Goal: Complete application form

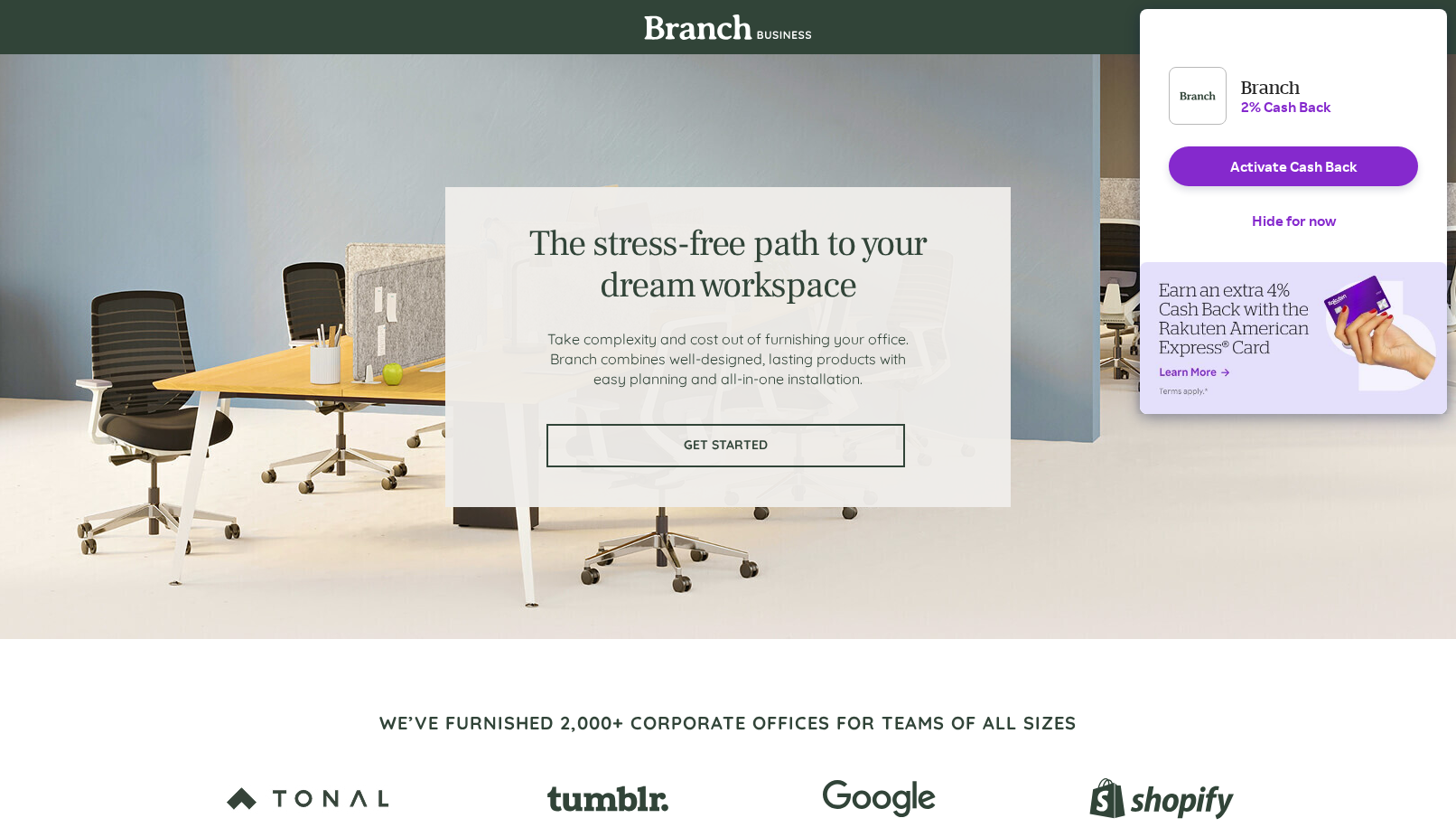
click at [723, 451] on span "GET STARTED" at bounding box center [725, 445] width 355 height 16
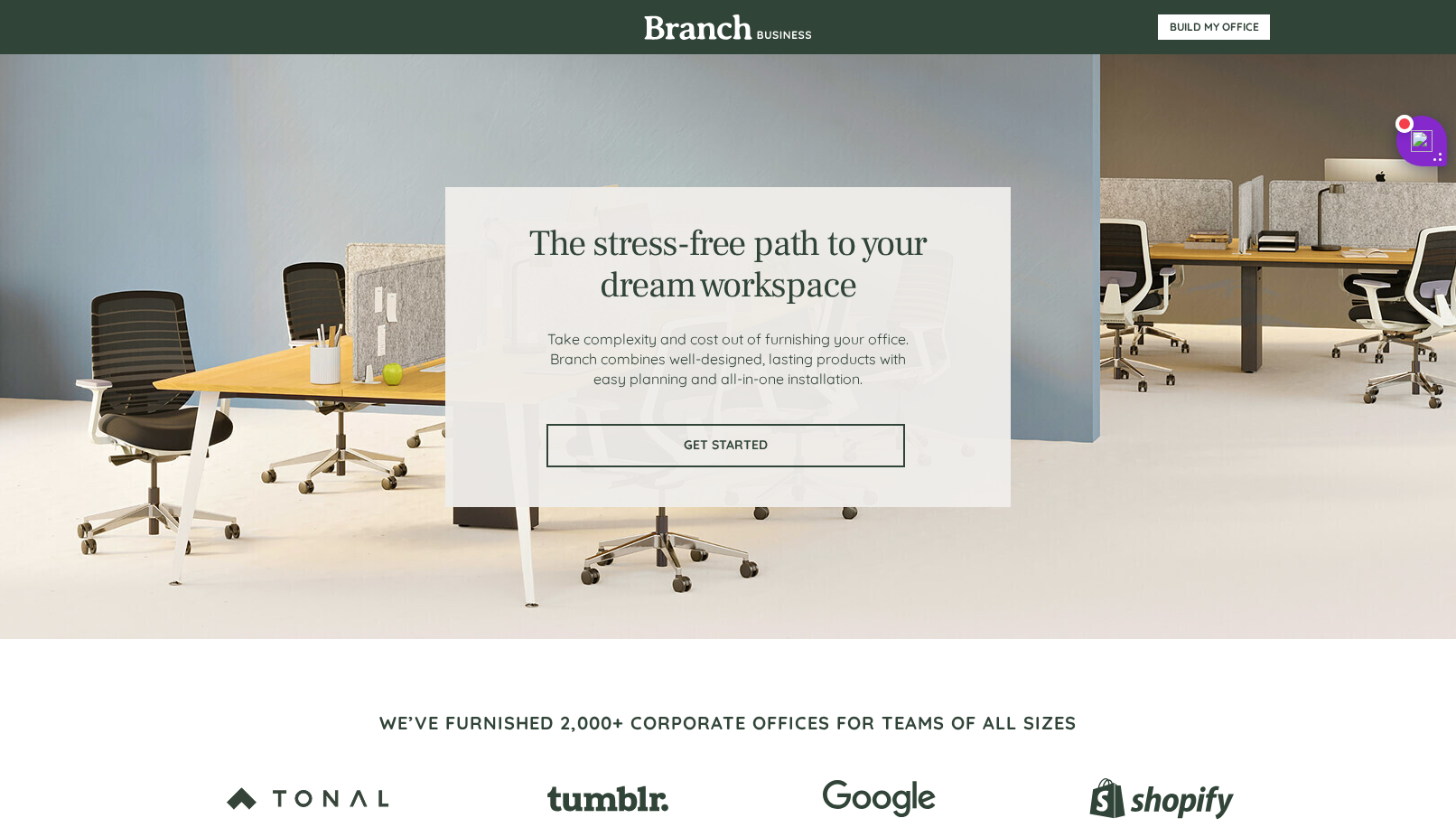
click at [787, 449] on span "GET STARTED" at bounding box center [725, 445] width 355 height 16
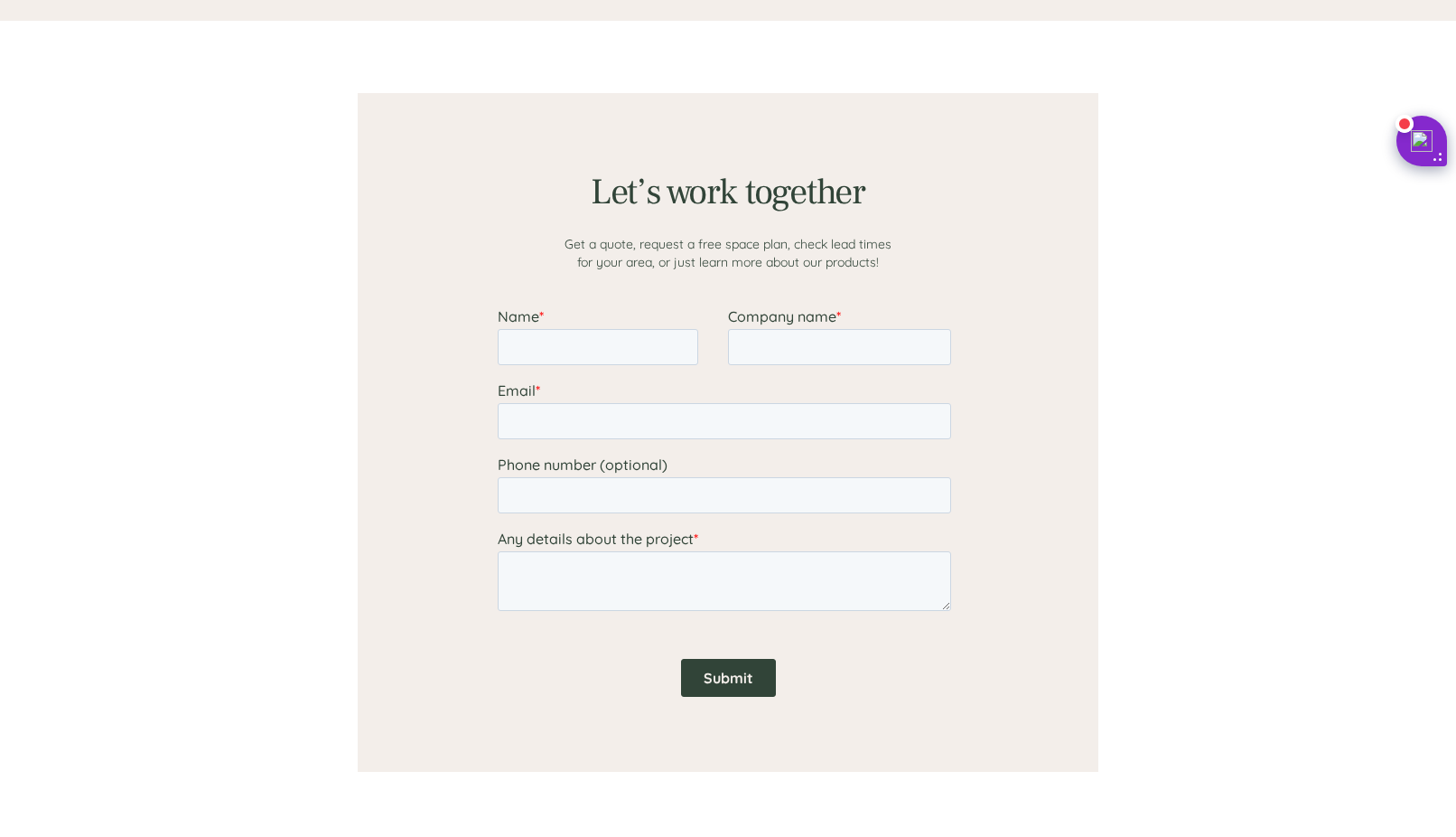
scroll to position [1403, 0]
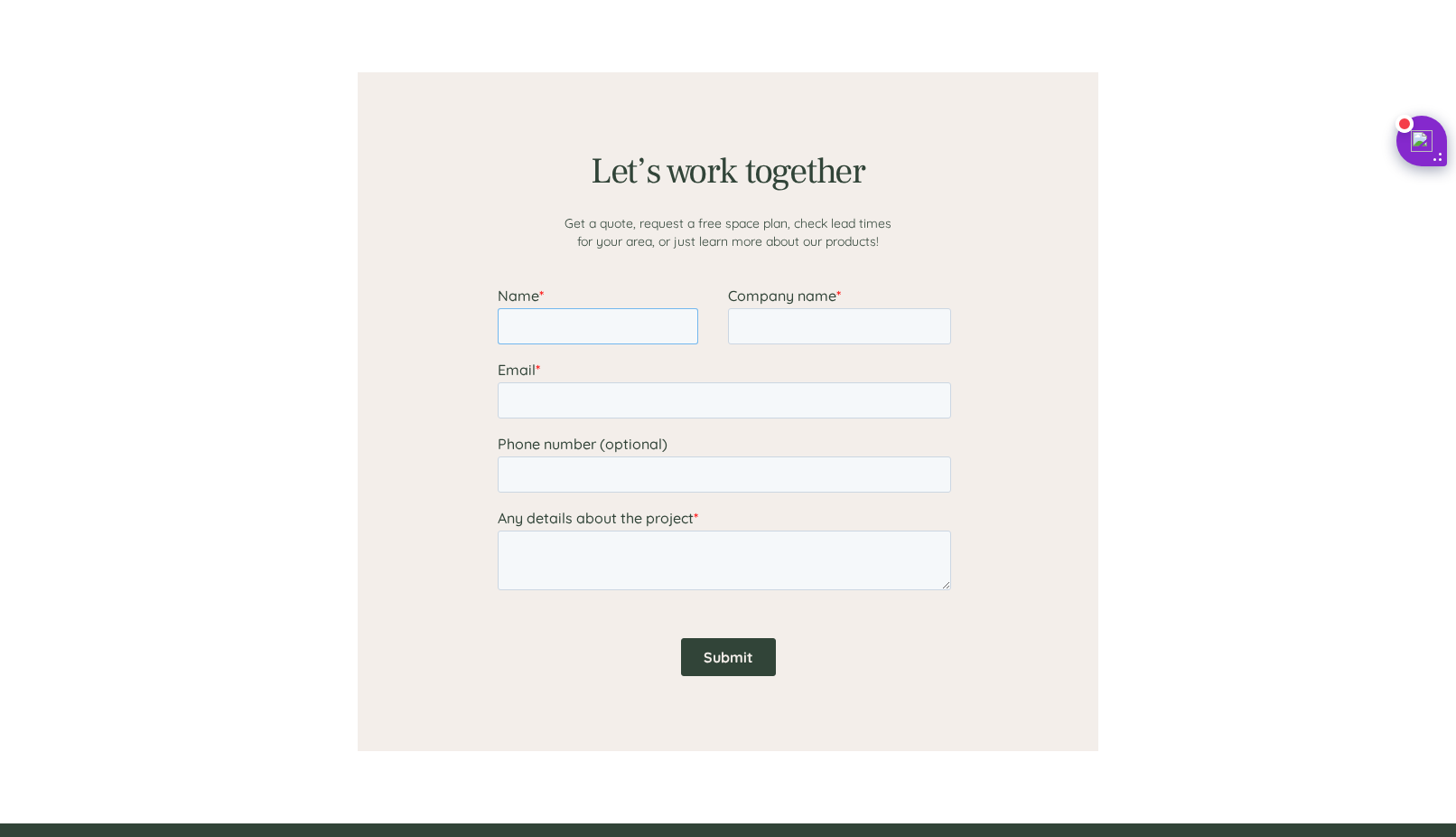
click at [635, 328] on input "Name *" at bounding box center [598, 326] width 200 height 36
type input "Dandan"
click at [754, 332] on input "Company name *" at bounding box center [839, 326] width 224 height 36
type input "[DOMAIN_NAME]"
click at [641, 409] on input "Email *" at bounding box center [724, 400] width 453 height 36
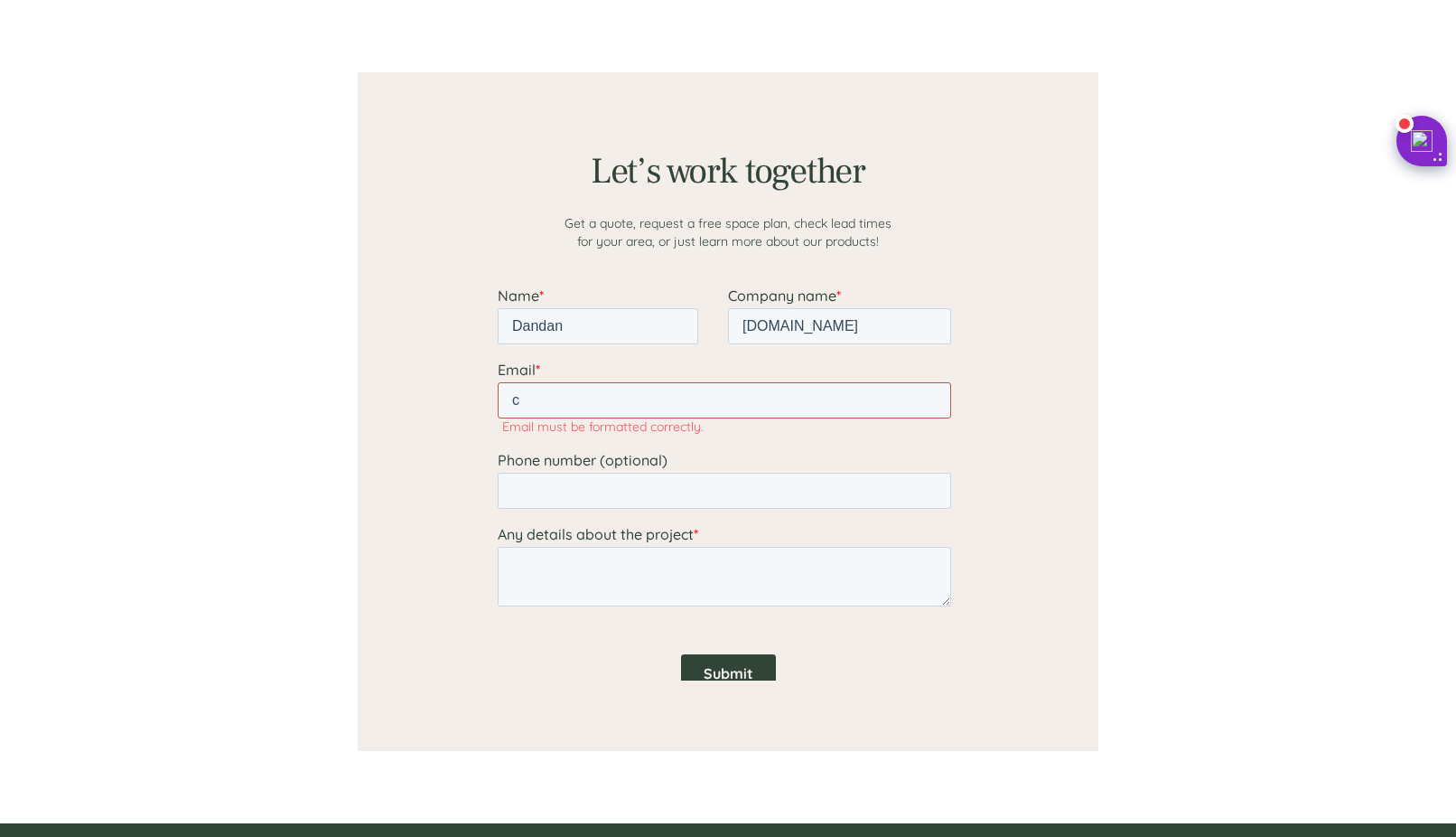
type input "[EMAIL_ADDRESS][DOMAIN_NAME]"
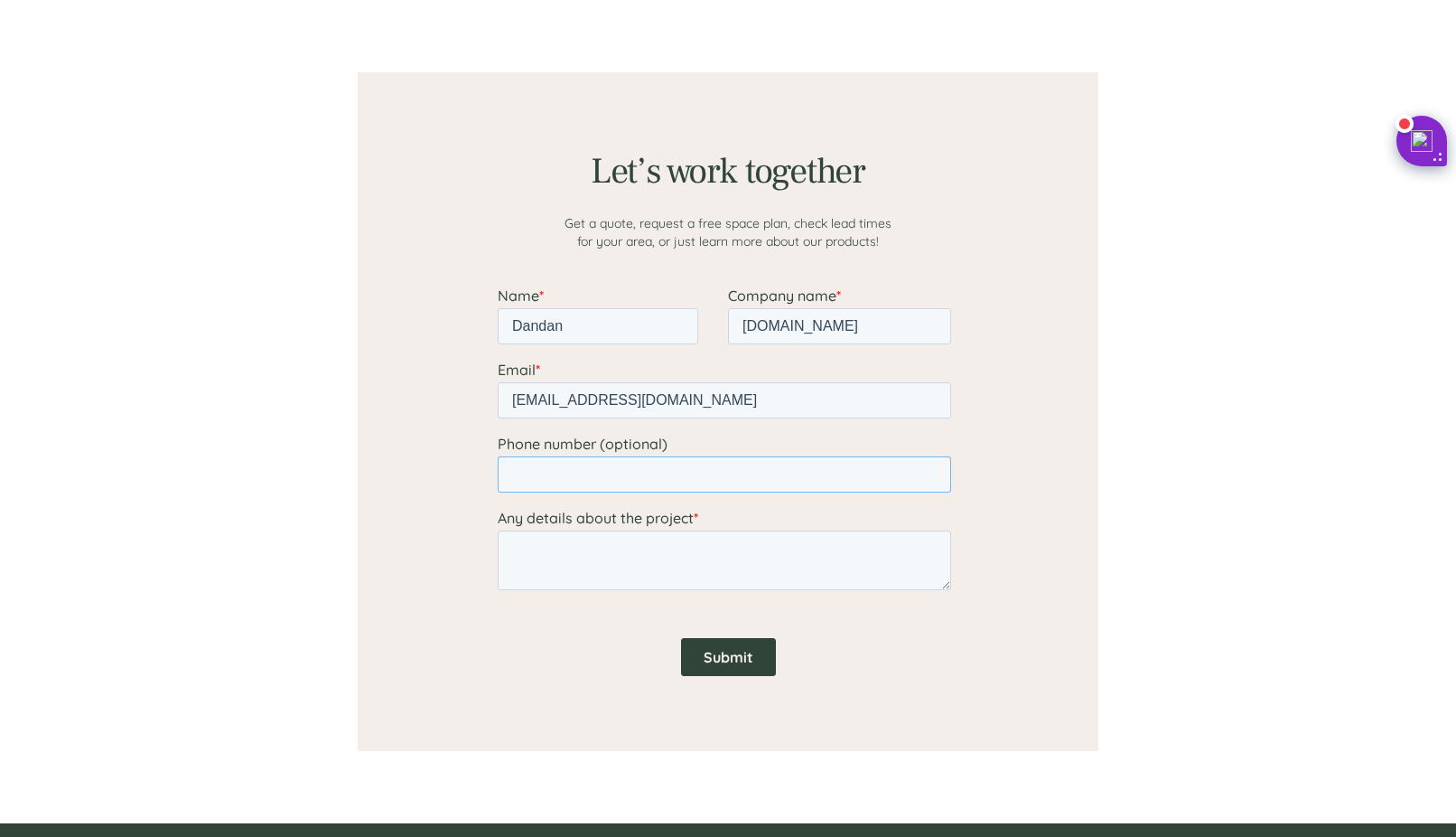
click at [619, 480] on input "Phone number (optional)" at bounding box center [724, 474] width 453 height 36
click at [554, 560] on textarea "Any details about the project *" at bounding box center [724, 560] width 453 height 59
click at [722, 654] on input "Submit" at bounding box center [729, 657] width 95 height 38
click at [608, 557] on textarea "Any details about the project *" at bounding box center [724, 560] width 453 height 59
type textarea "d"
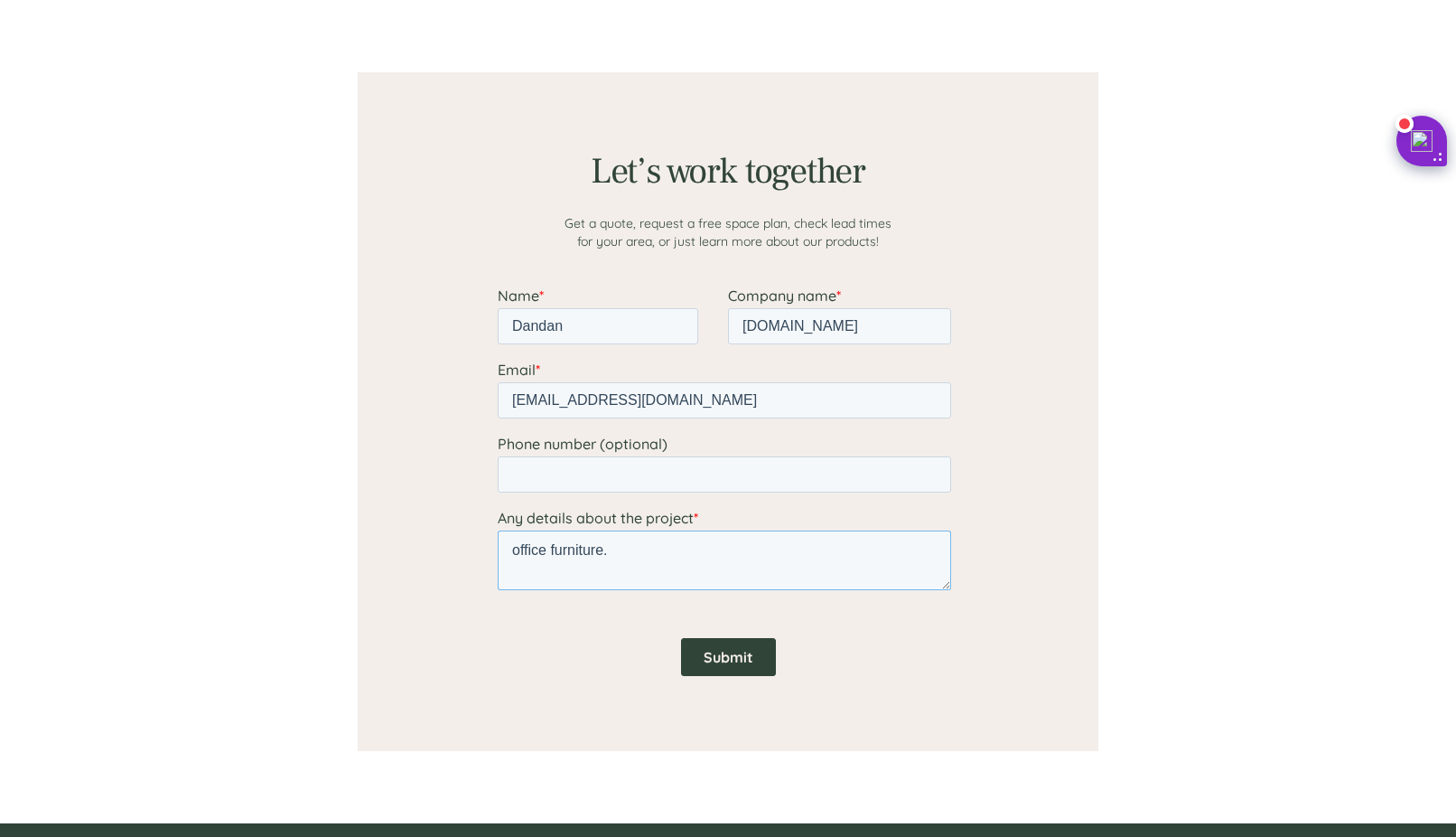
type textarea "office furniture."
click at [743, 653] on input "Submit" at bounding box center [729, 657] width 95 height 38
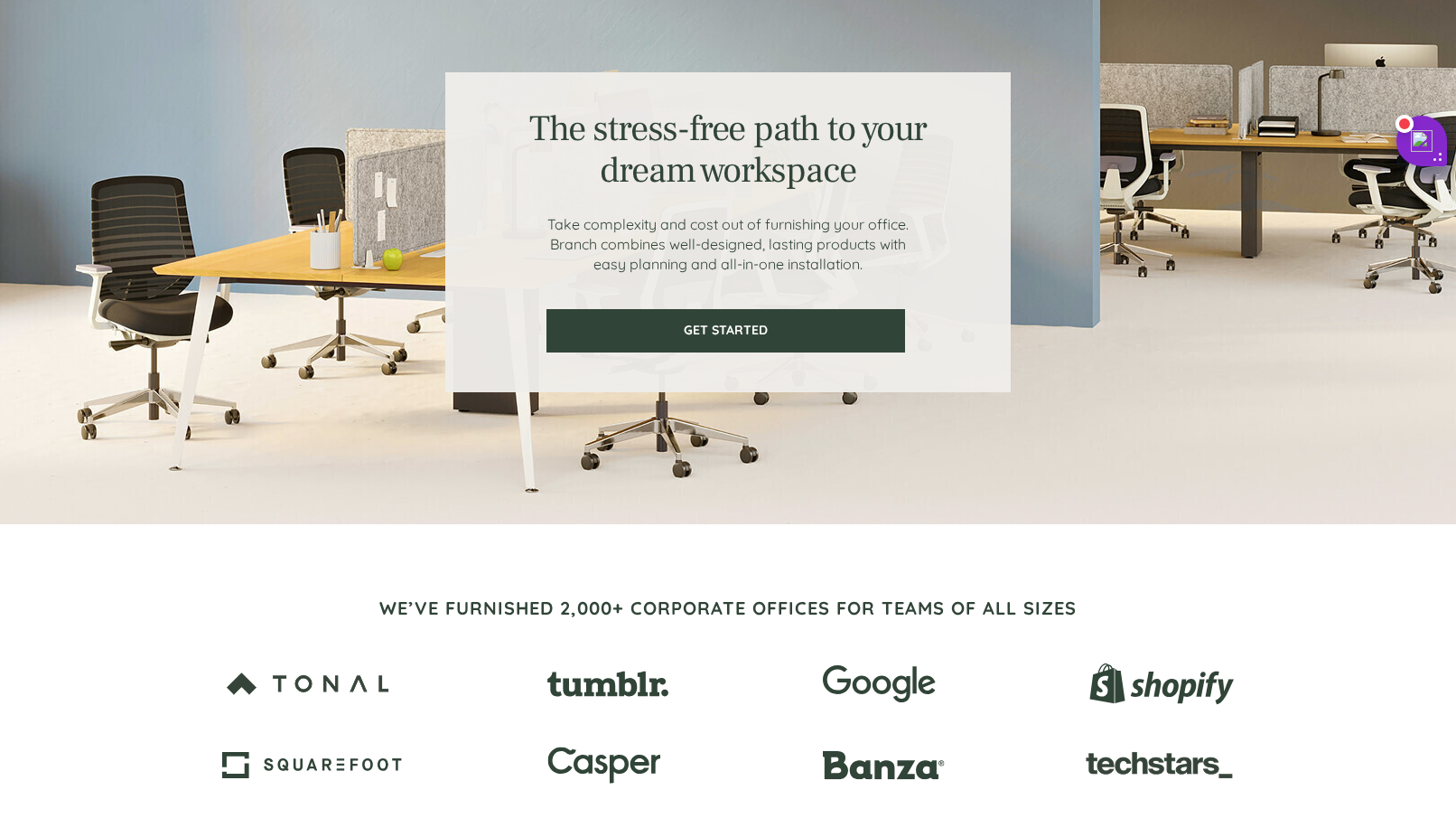
scroll to position [119, 0]
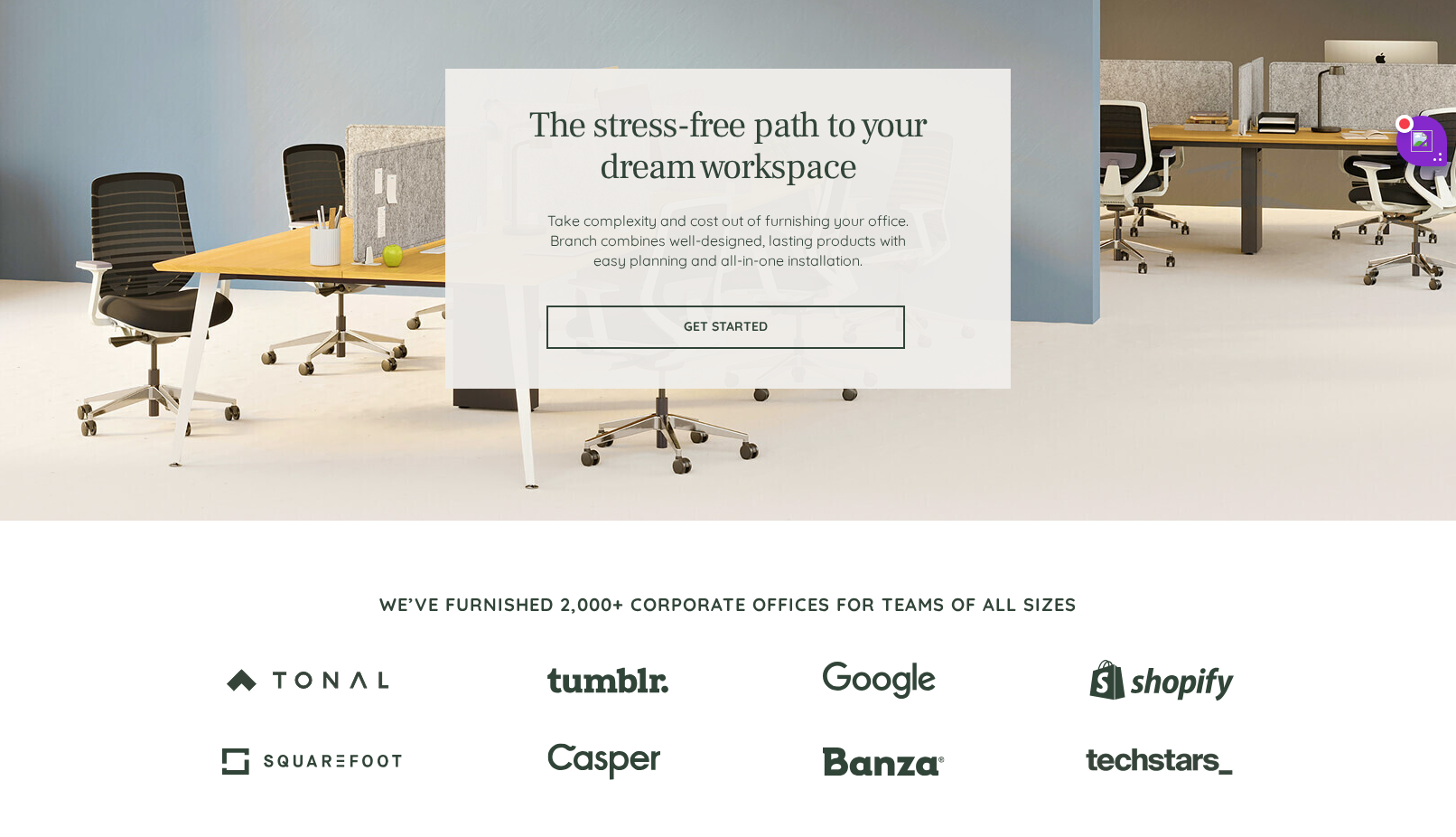
click at [888, 330] on span "GET STARTED" at bounding box center [725, 327] width 355 height 16
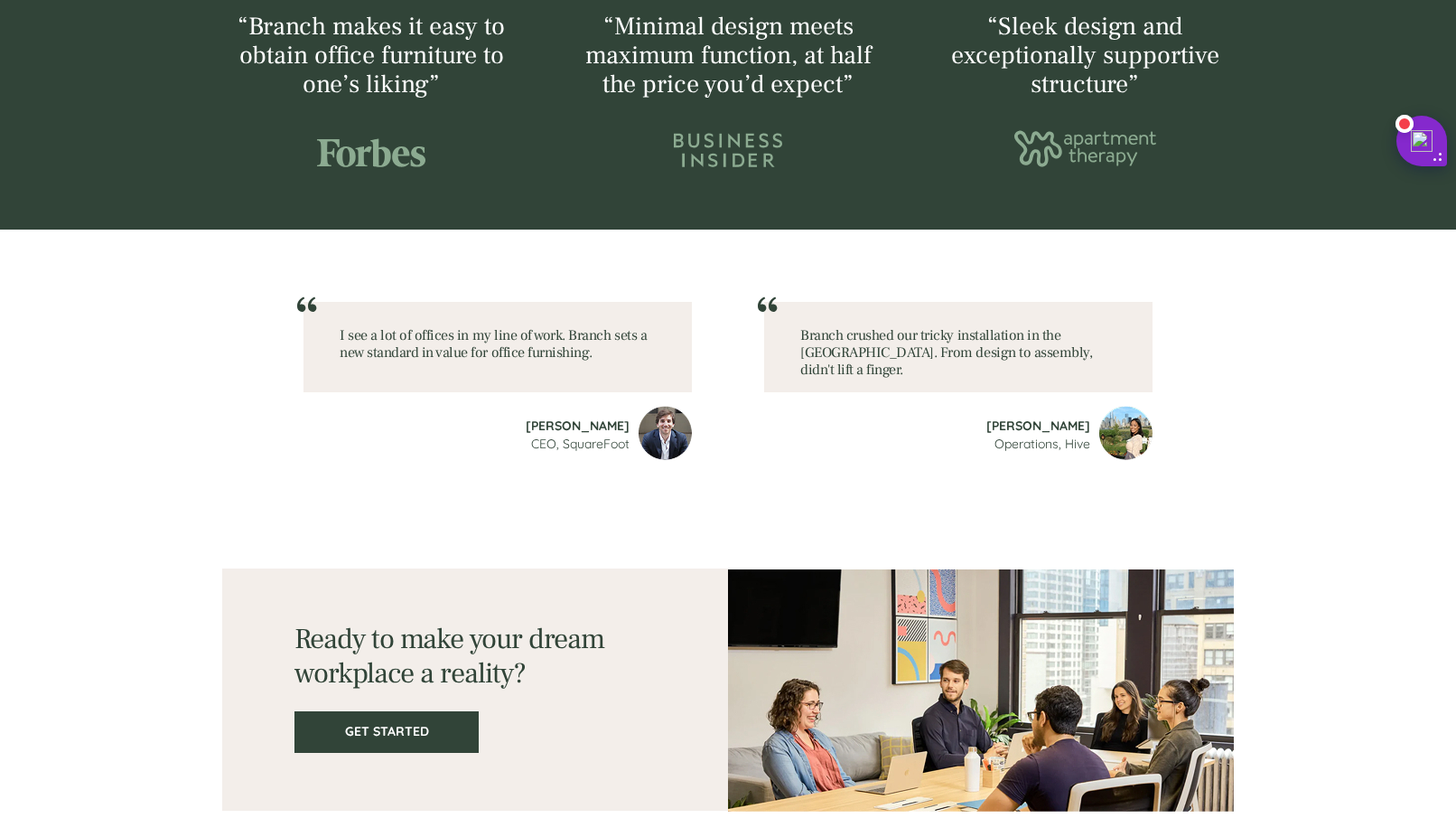
scroll to position [2286, 0]
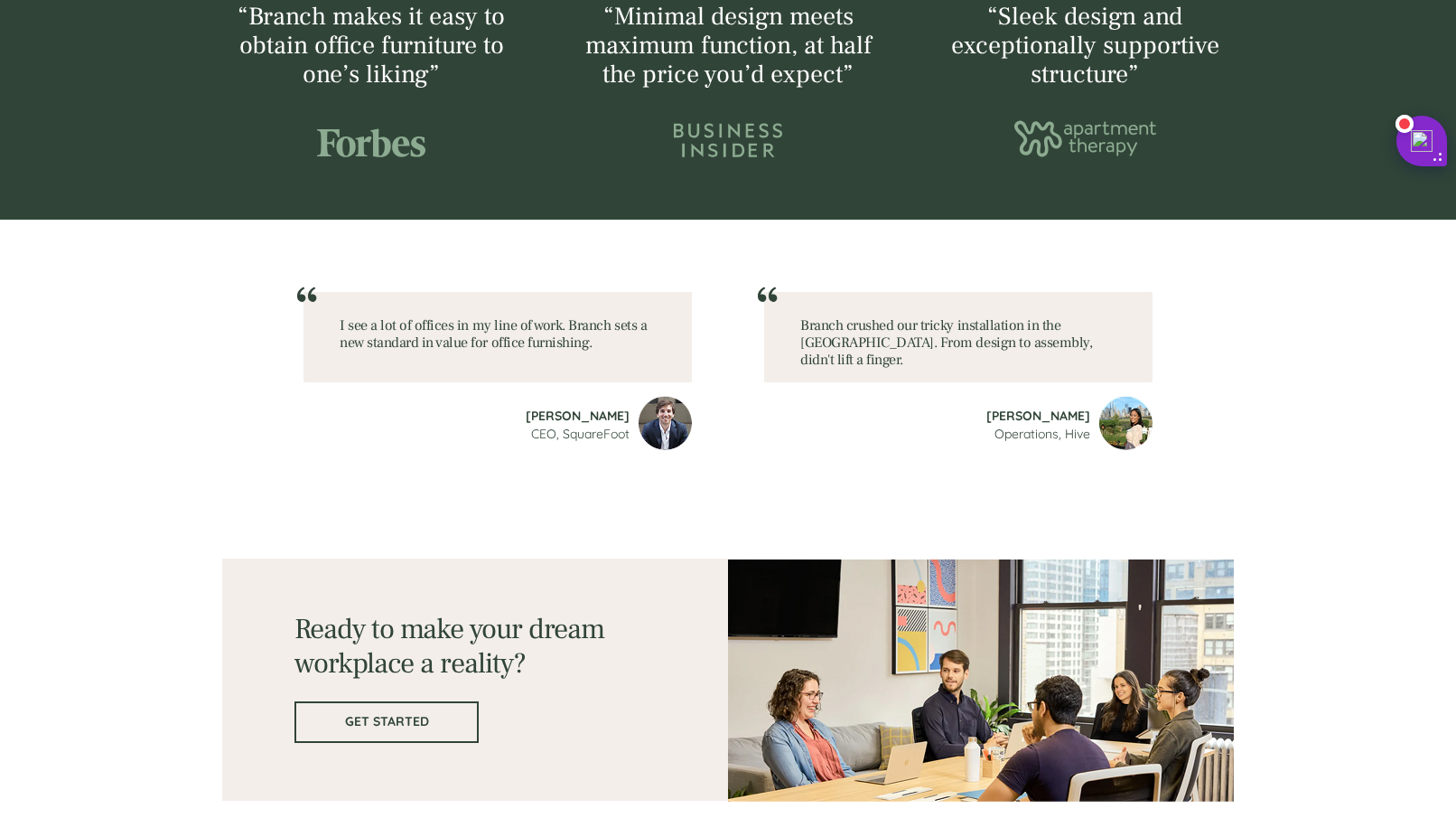
click at [384, 722] on span "GET STARTED" at bounding box center [387, 722] width 181 height 16
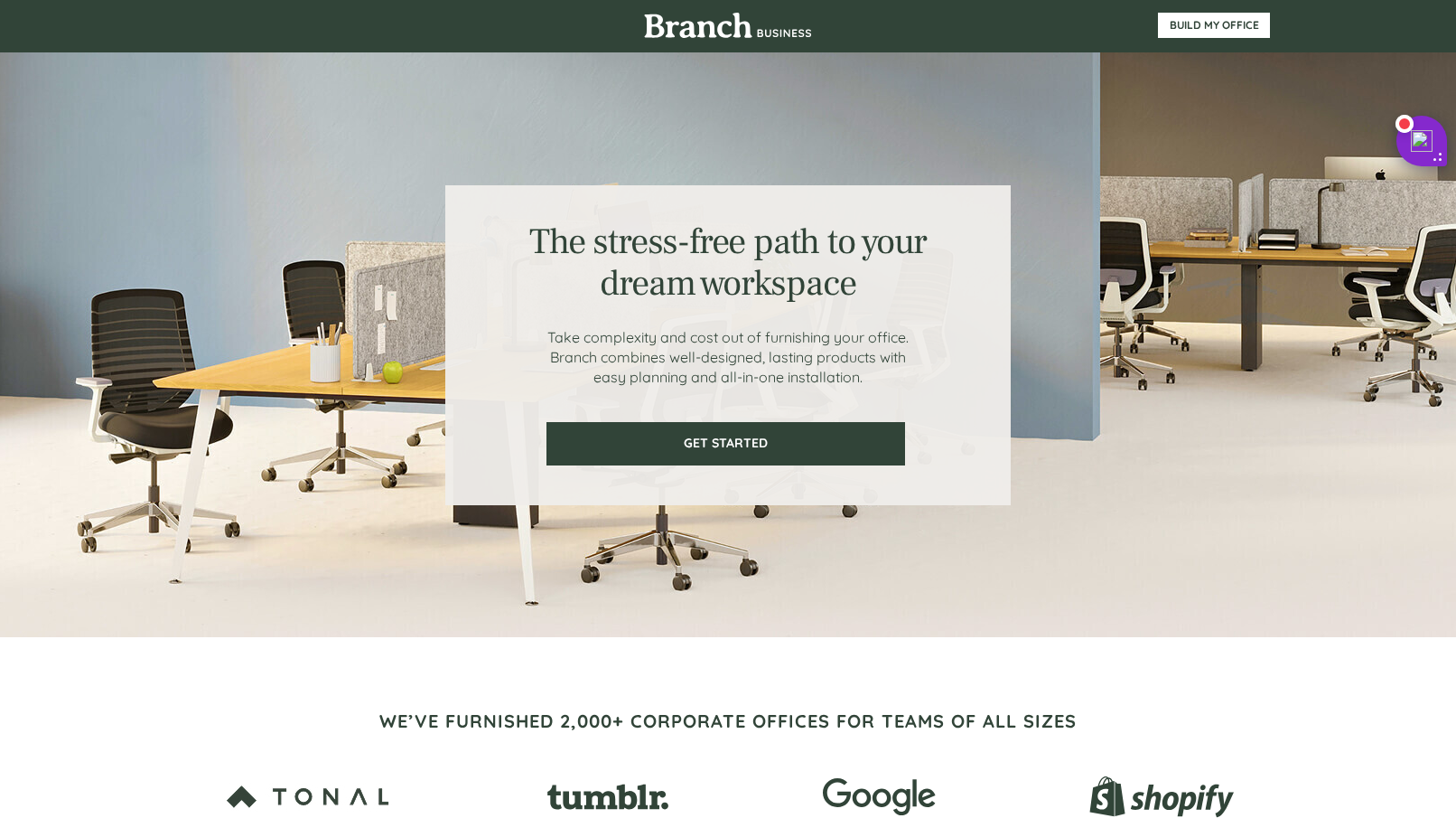
scroll to position [0, 0]
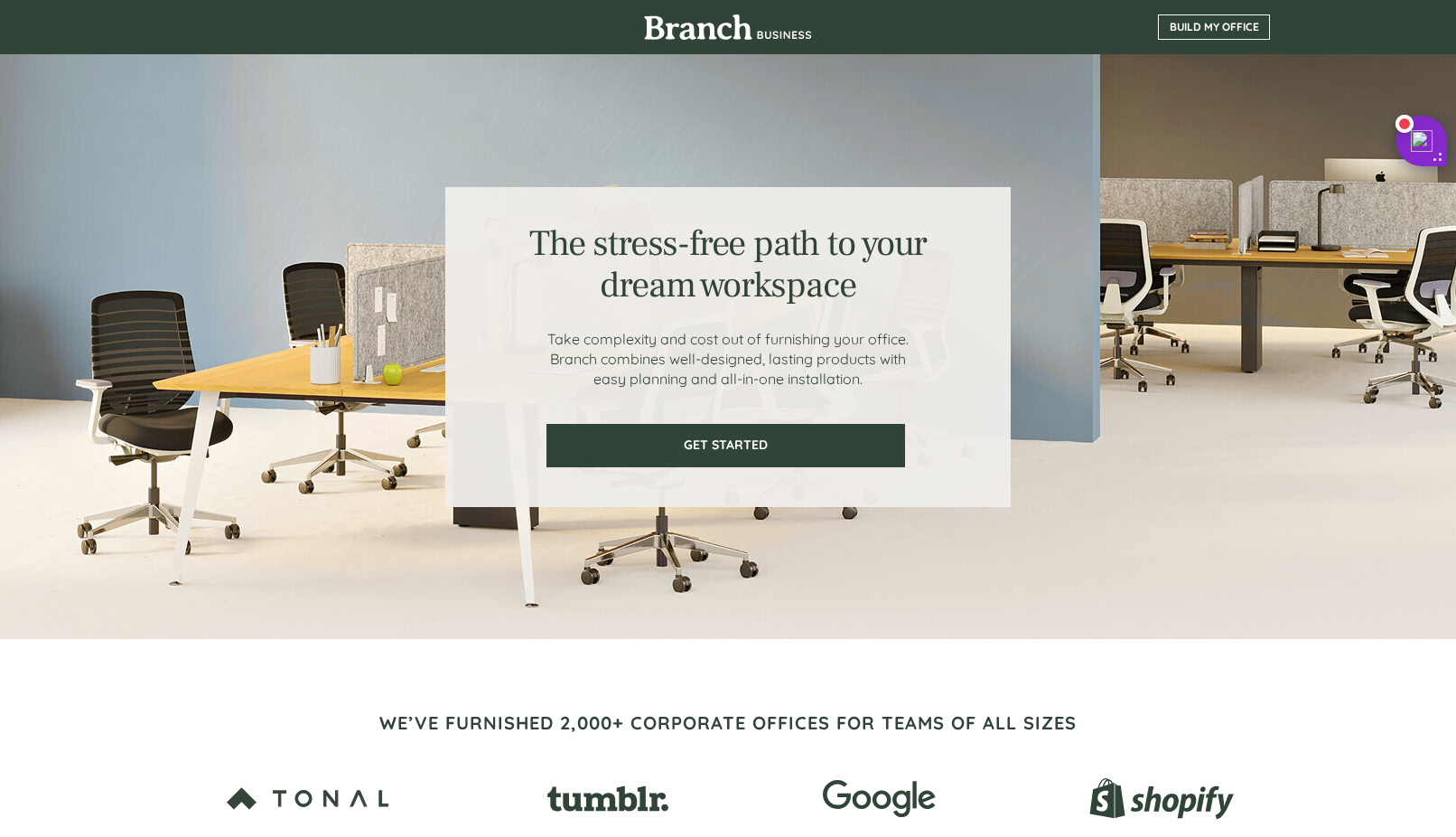
click at [1195, 30] on span "BUILD MY OFFICE" at bounding box center [1214, 27] width 110 height 13
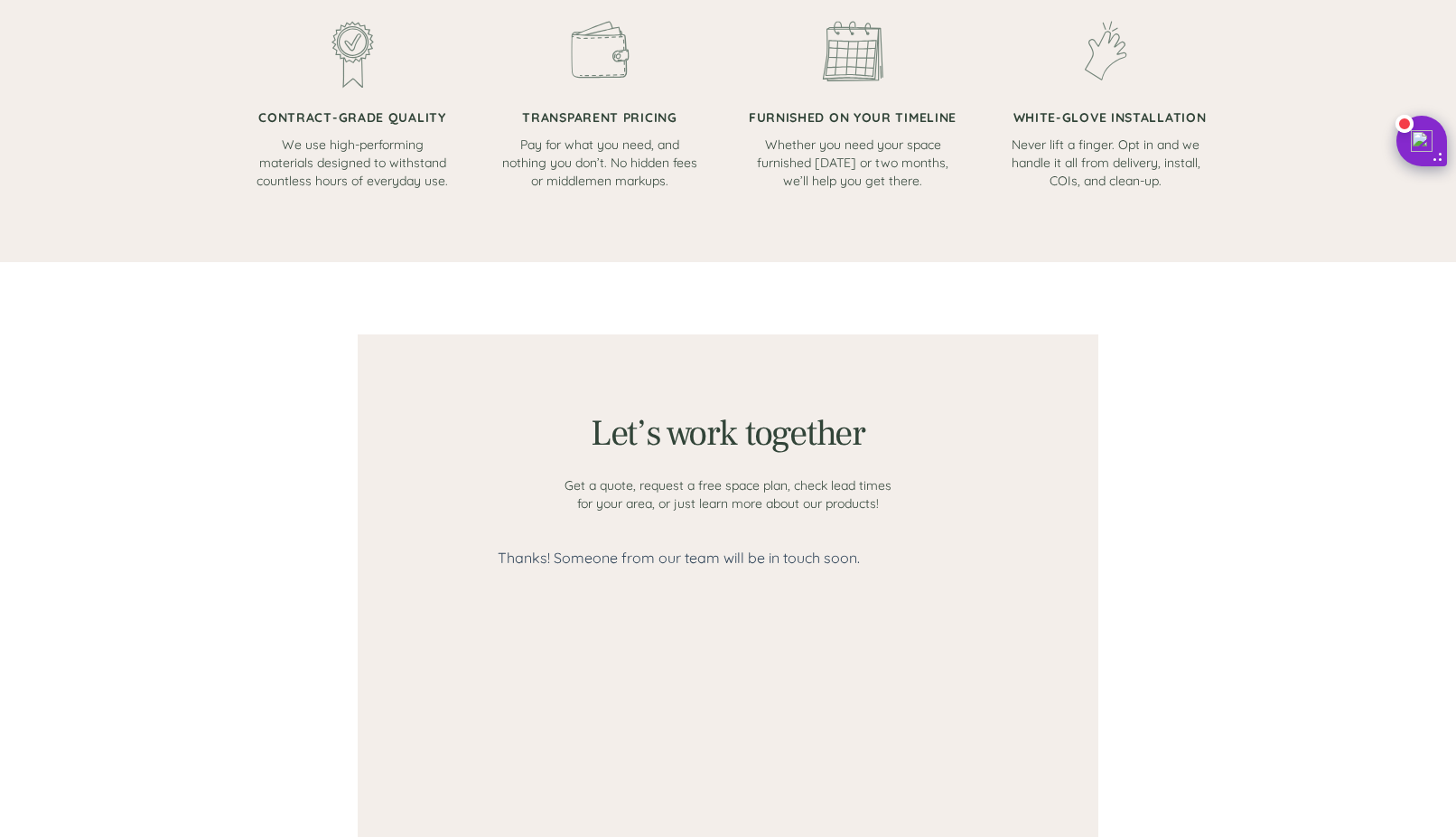
scroll to position [1099, 0]
